Goal: Find specific page/section: Find specific page/section

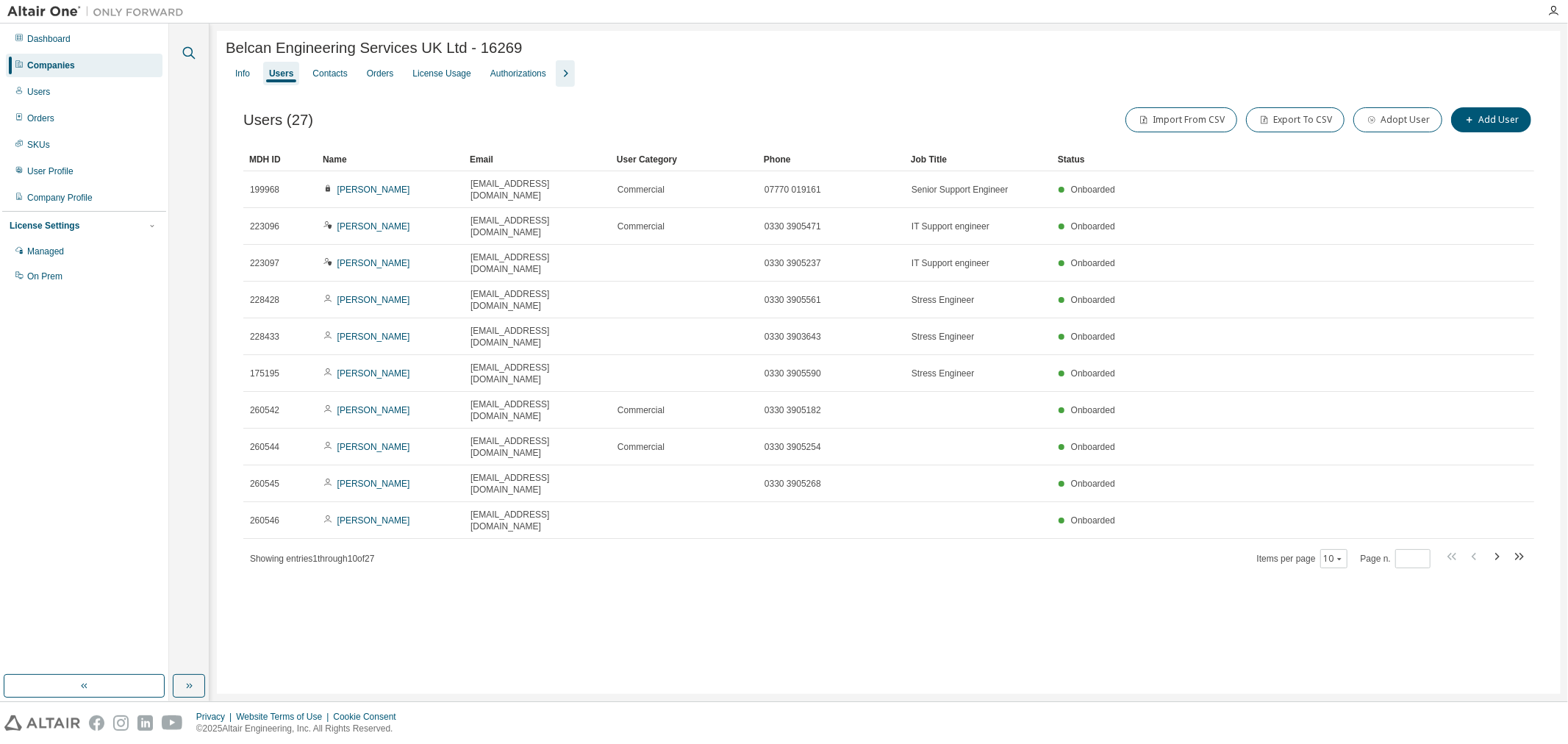
click at [180, 49] on icon "button" at bounding box center [189, 53] width 18 height 18
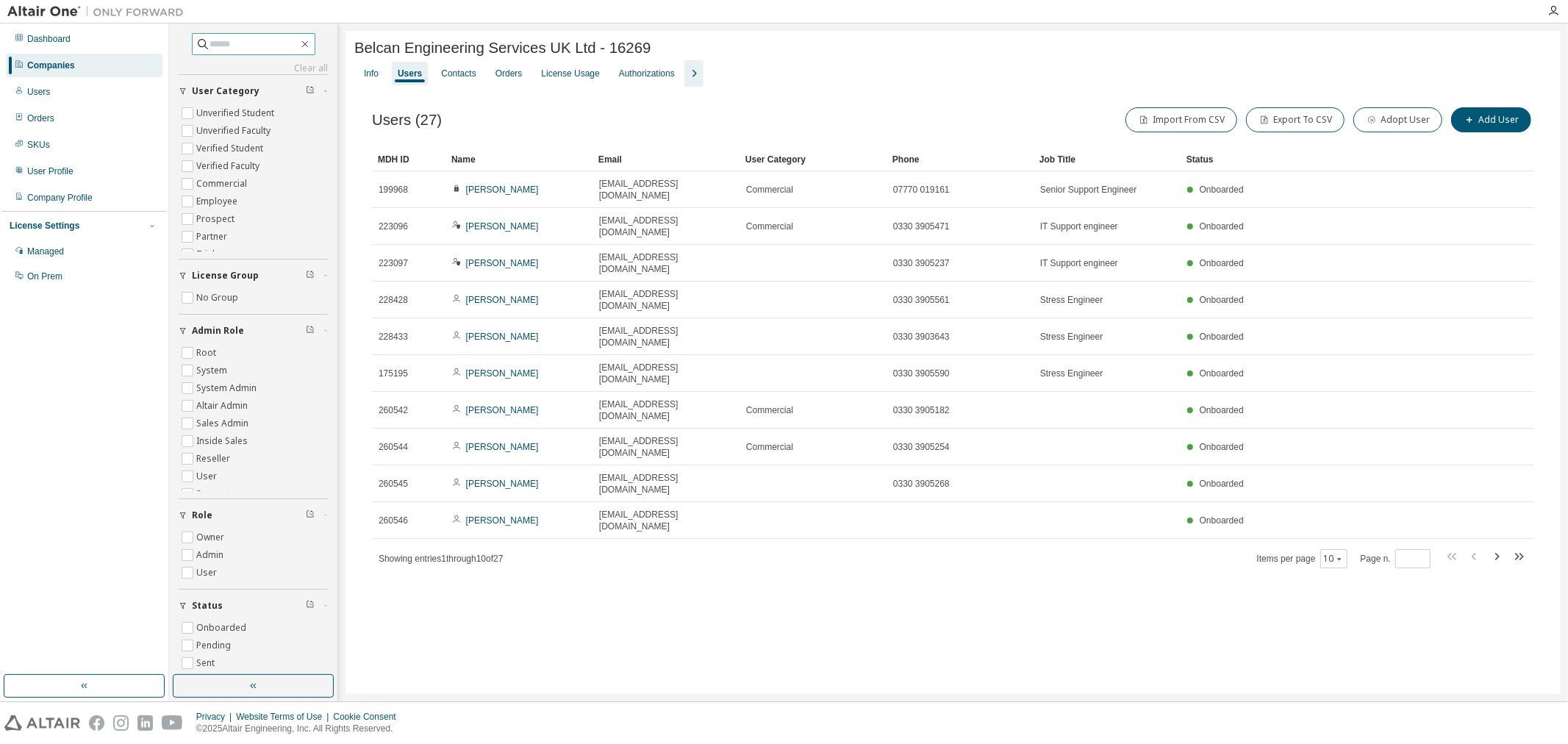
click at [222, 48] on input "text" at bounding box center [255, 44] width 88 height 15
type input "********"
